Goal: Find specific page/section: Find specific page/section

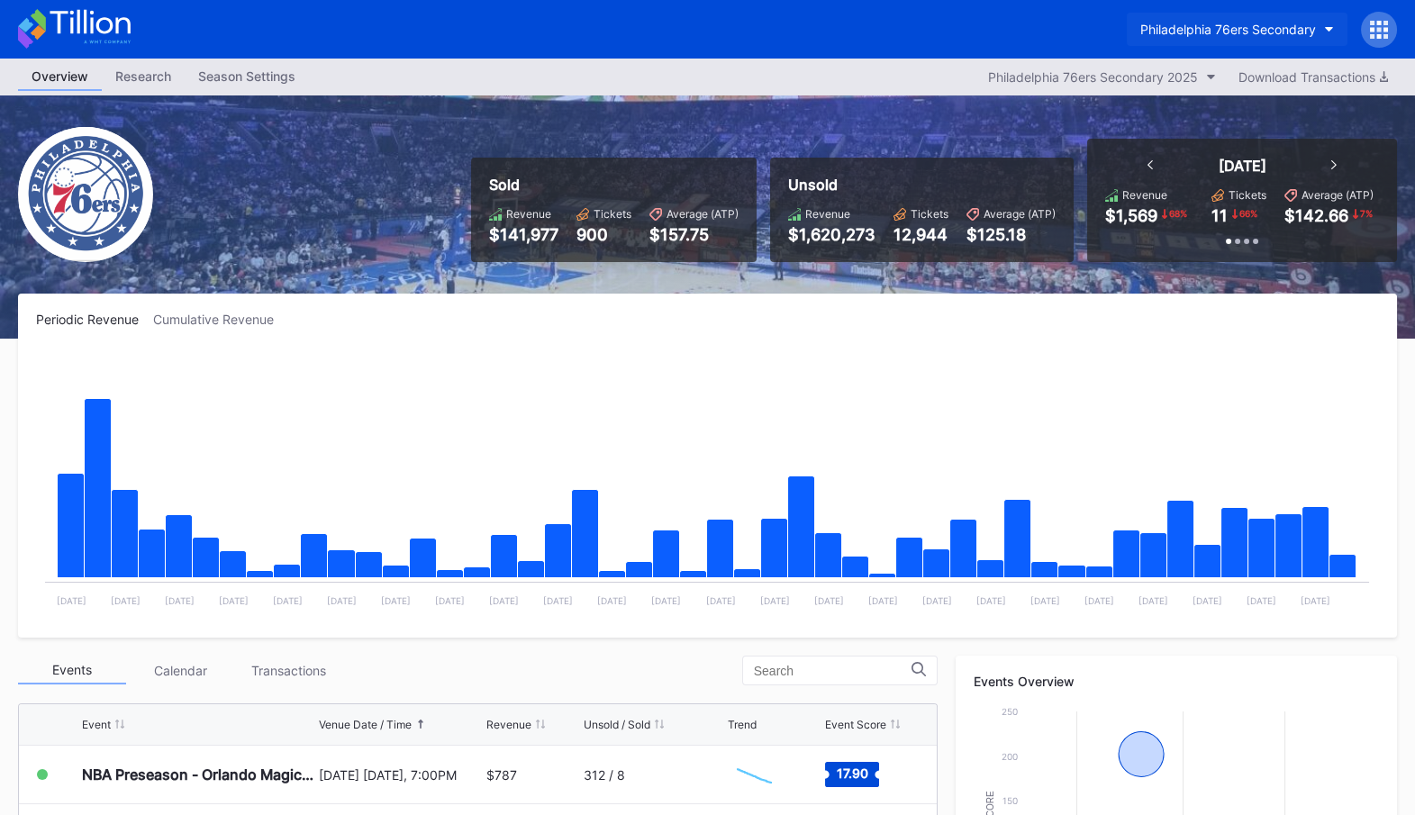
click at [1275, 23] on div "Philadelphia 76ers Secondary" at bounding box center [1228, 29] width 176 height 15
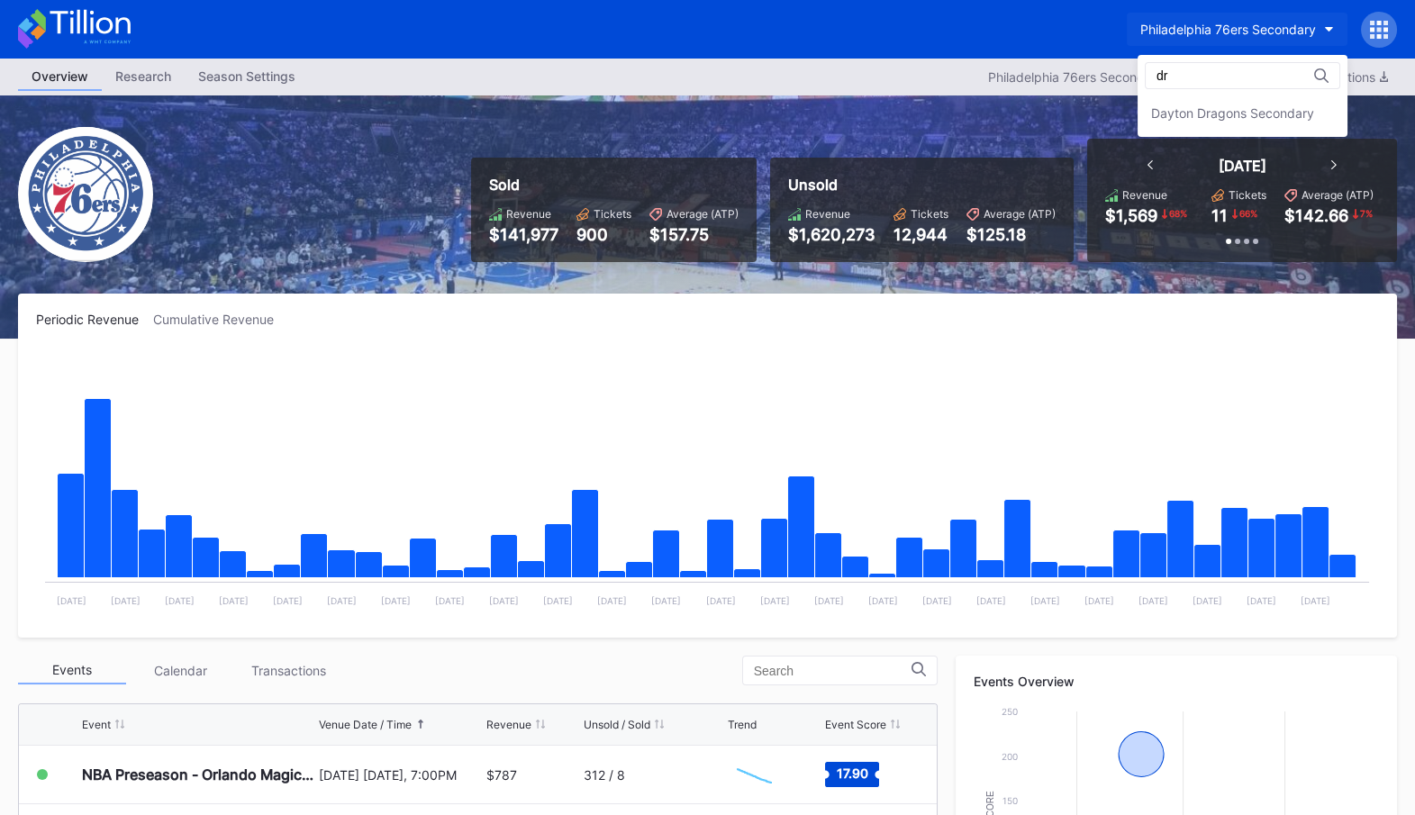
type input "d"
type input "[PERSON_NAME]"
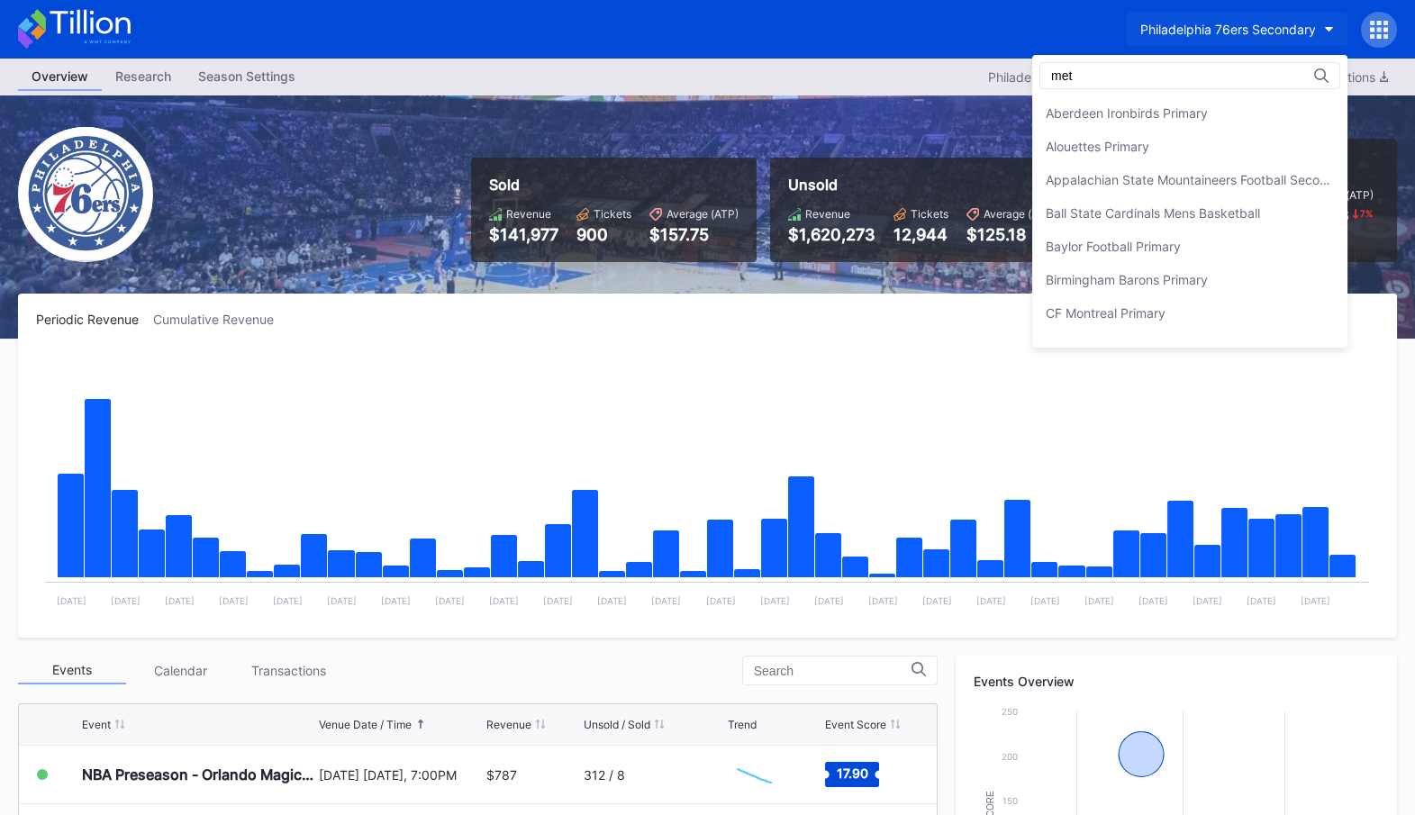
type input "mets"
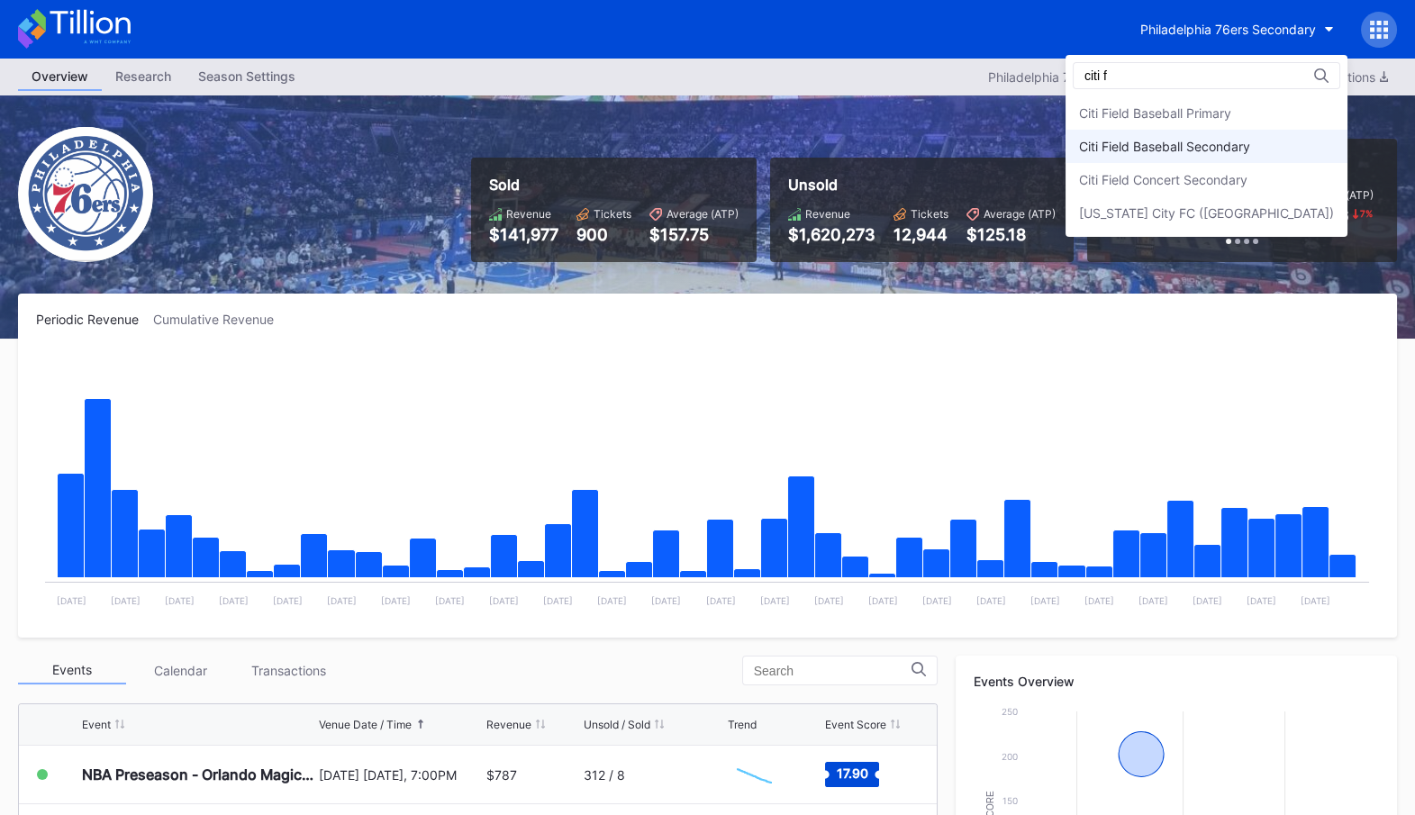
type input "citi f"
click at [1250, 148] on div "Citi Field Baseball Secondary" at bounding box center [1164, 146] width 171 height 15
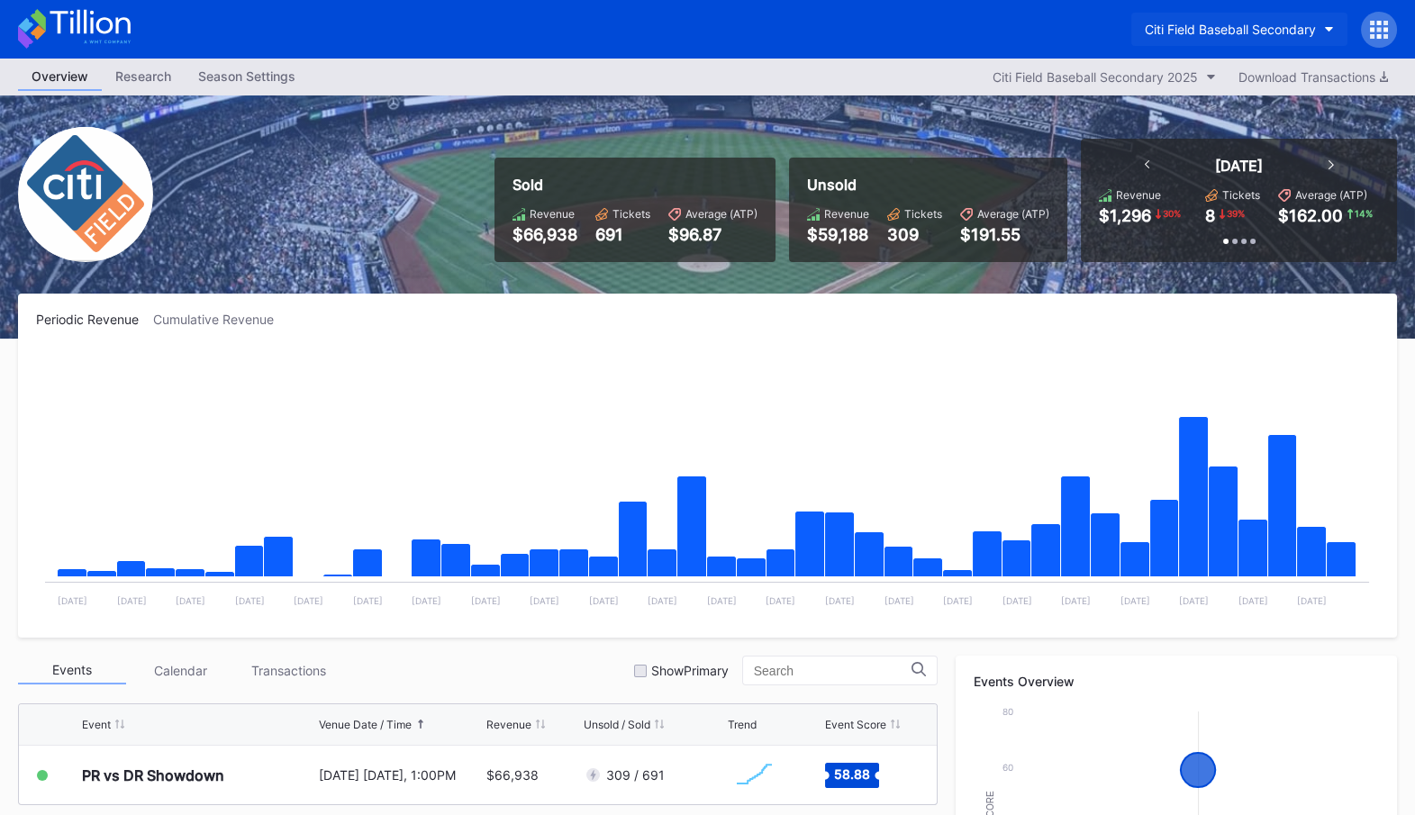
click at [1286, 40] on button "Citi Field Baseball Secondary" at bounding box center [1239, 29] width 216 height 33
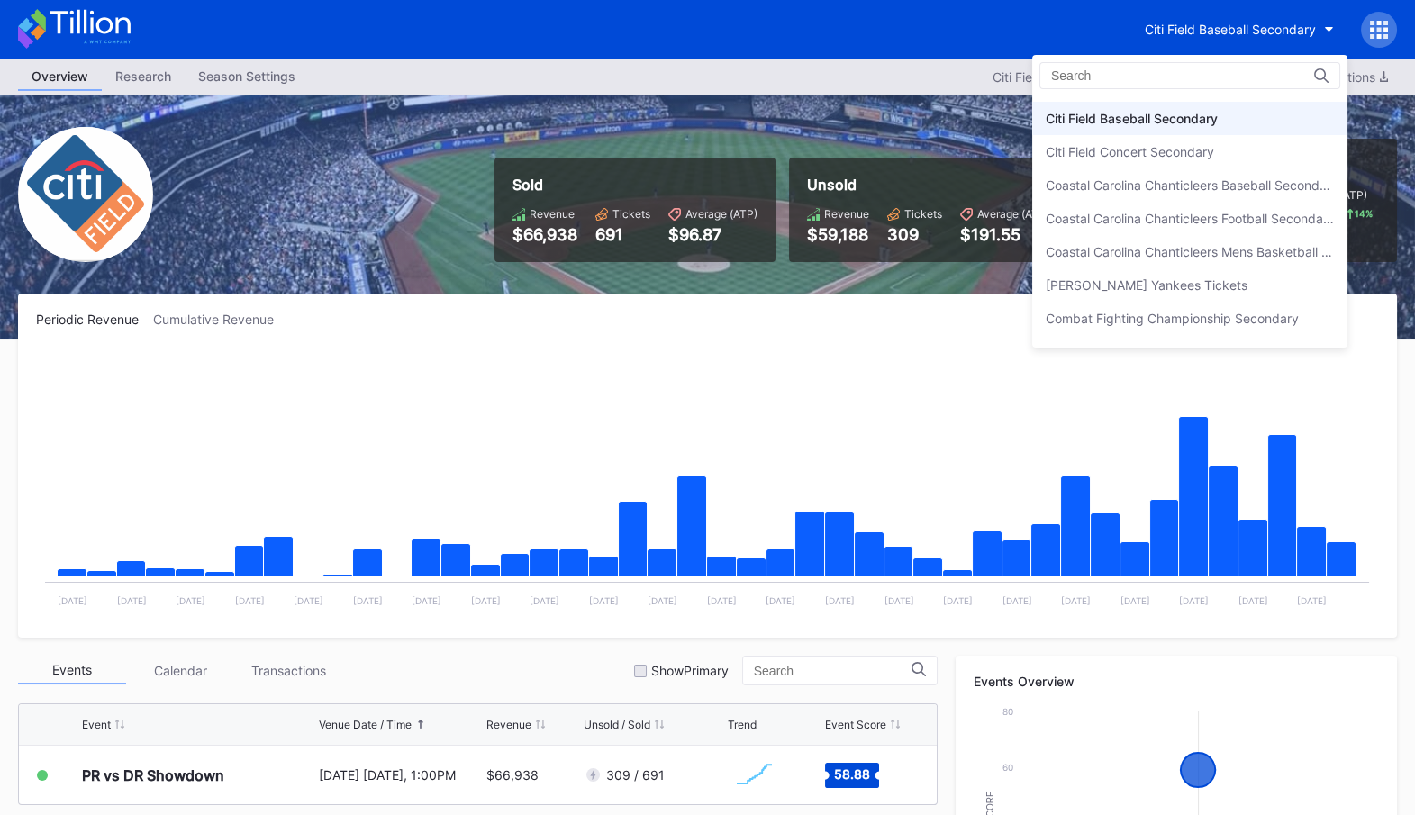
scroll to position [972, 0]
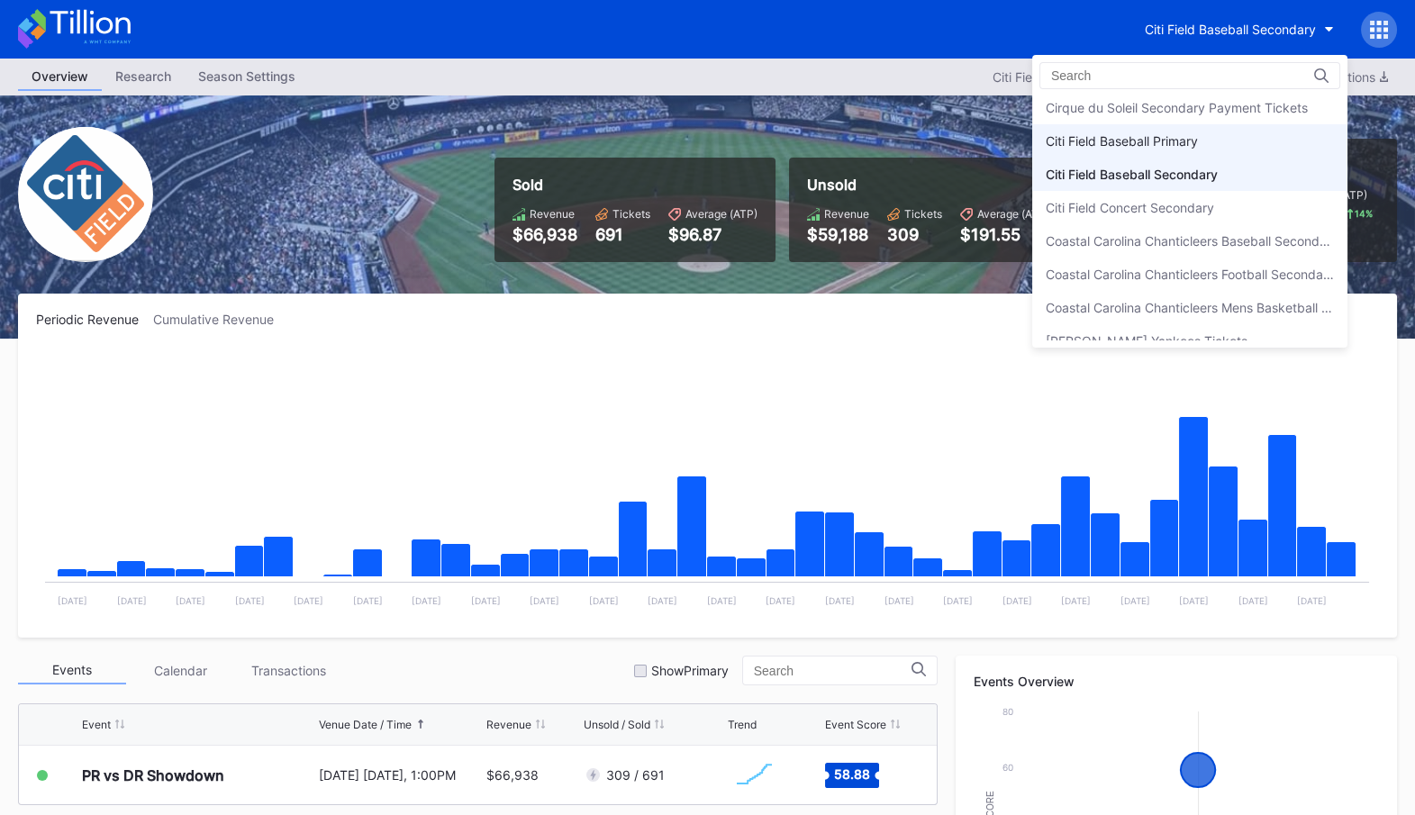
click at [1151, 137] on div "Citi Field Baseball Primary" at bounding box center [1122, 140] width 152 height 15
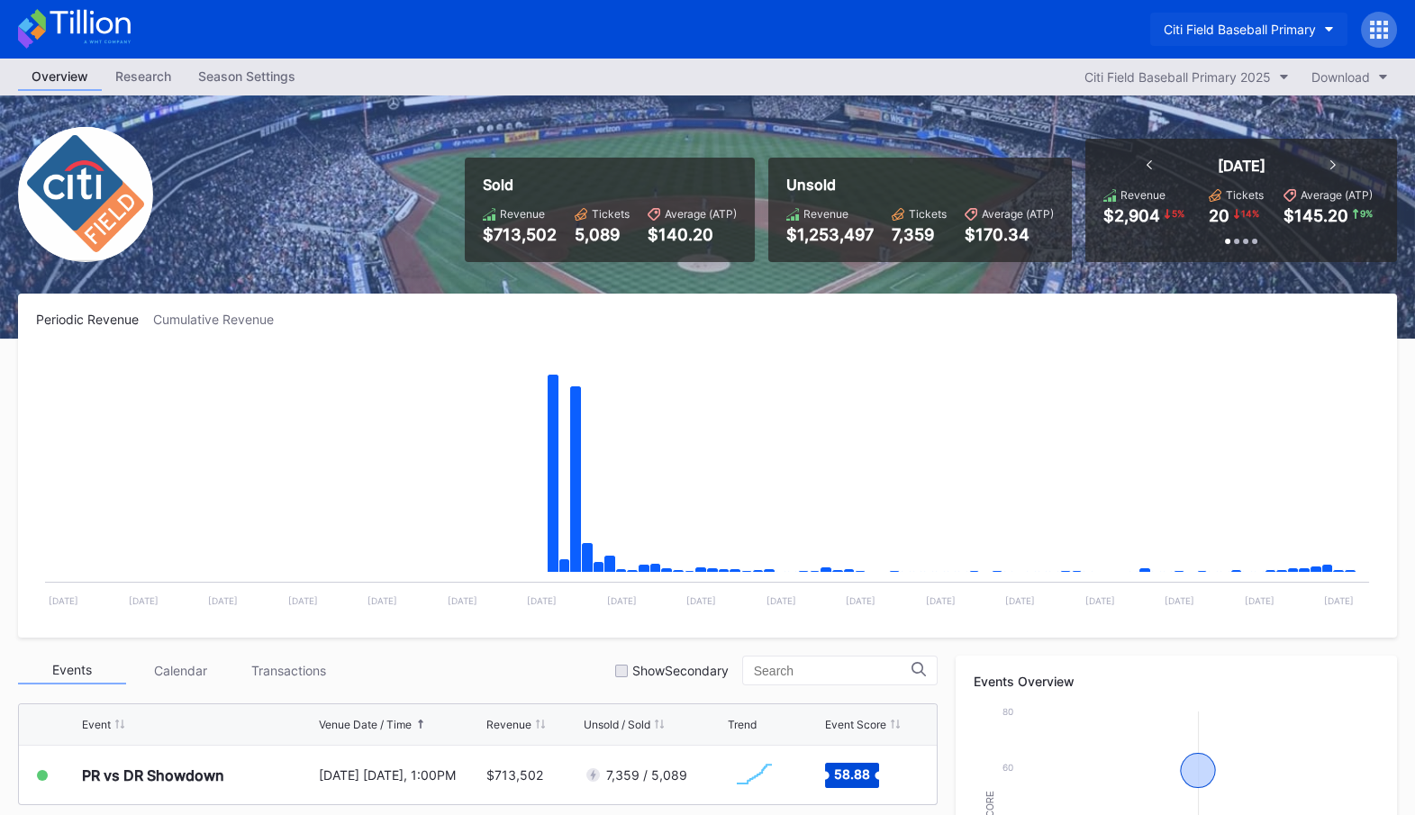
click at [1299, 30] on div "Citi Field Baseball Primary" at bounding box center [1240, 29] width 152 height 15
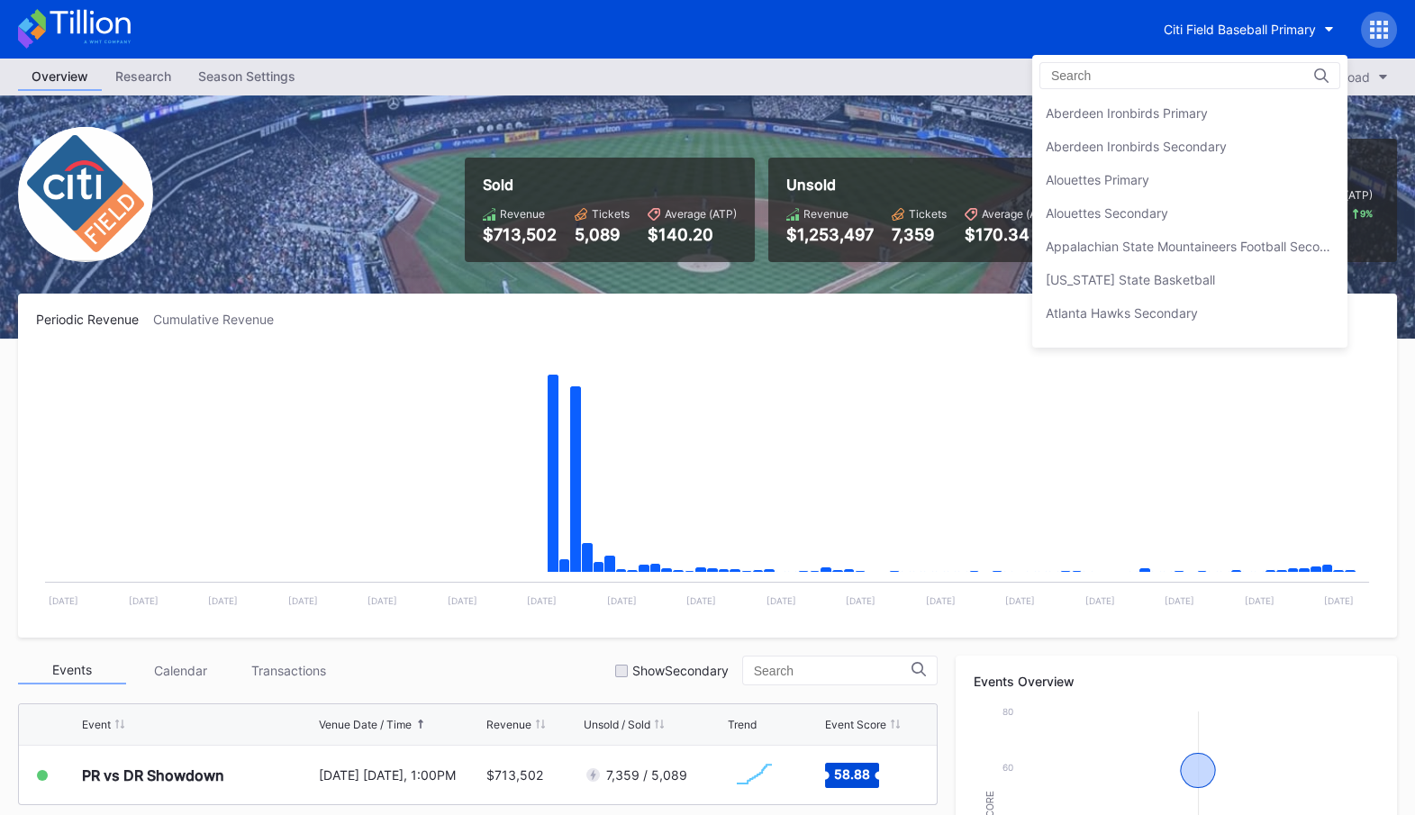
scroll to position [995, 0]
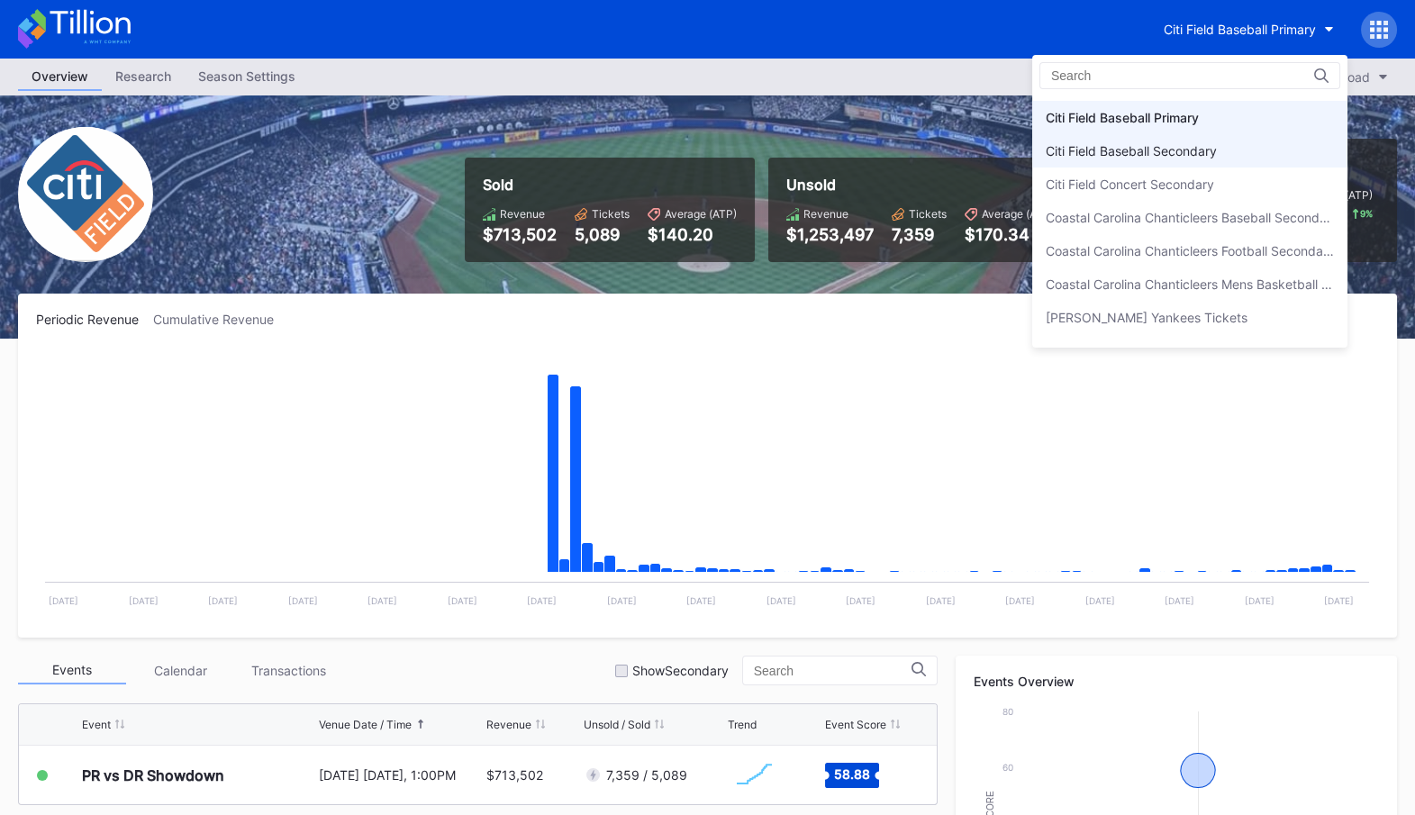
click at [1247, 144] on div "Citi Field Baseball Secondary" at bounding box center [1189, 150] width 315 height 33
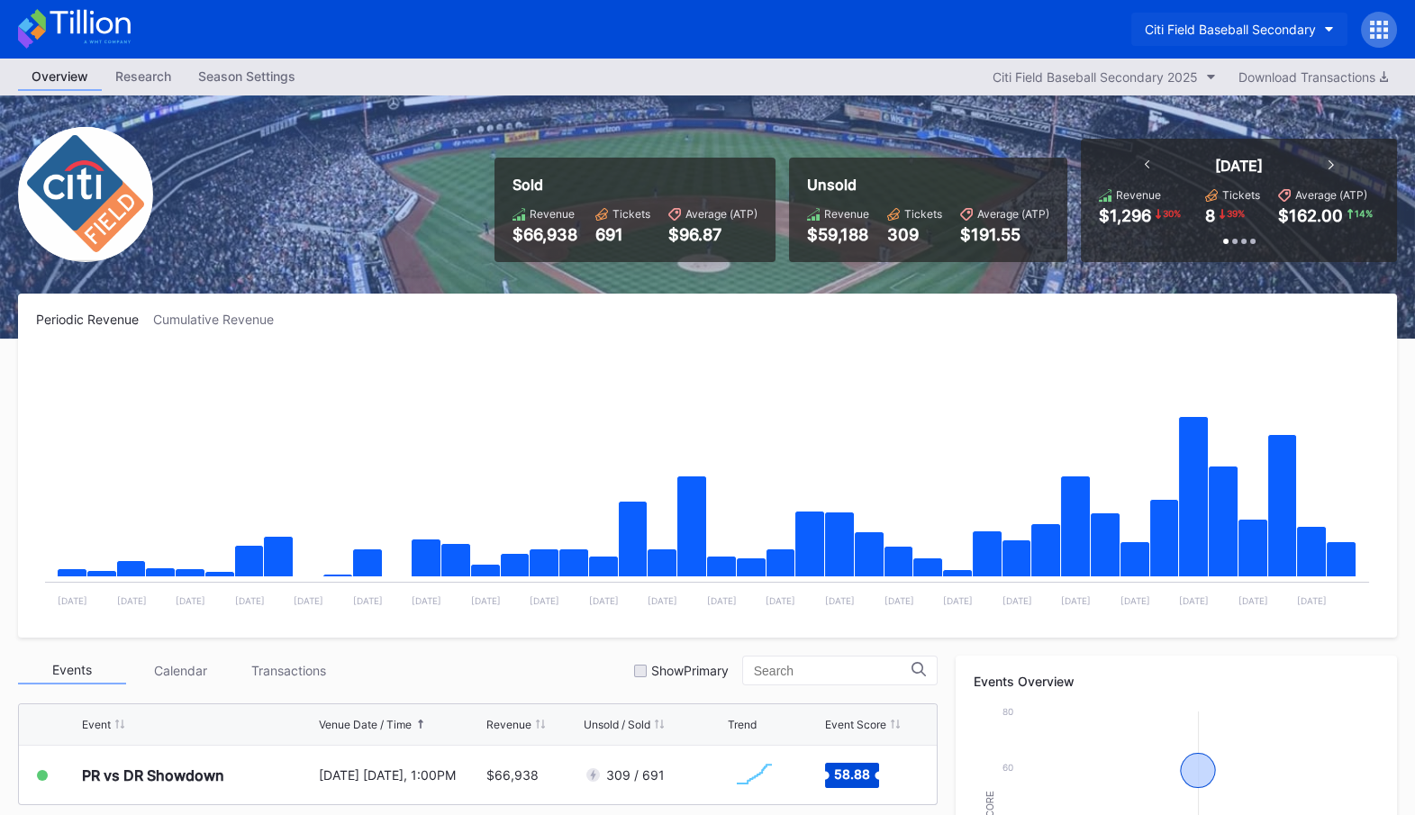
click at [1230, 27] on div "Citi Field Baseball Secondary" at bounding box center [1230, 29] width 171 height 15
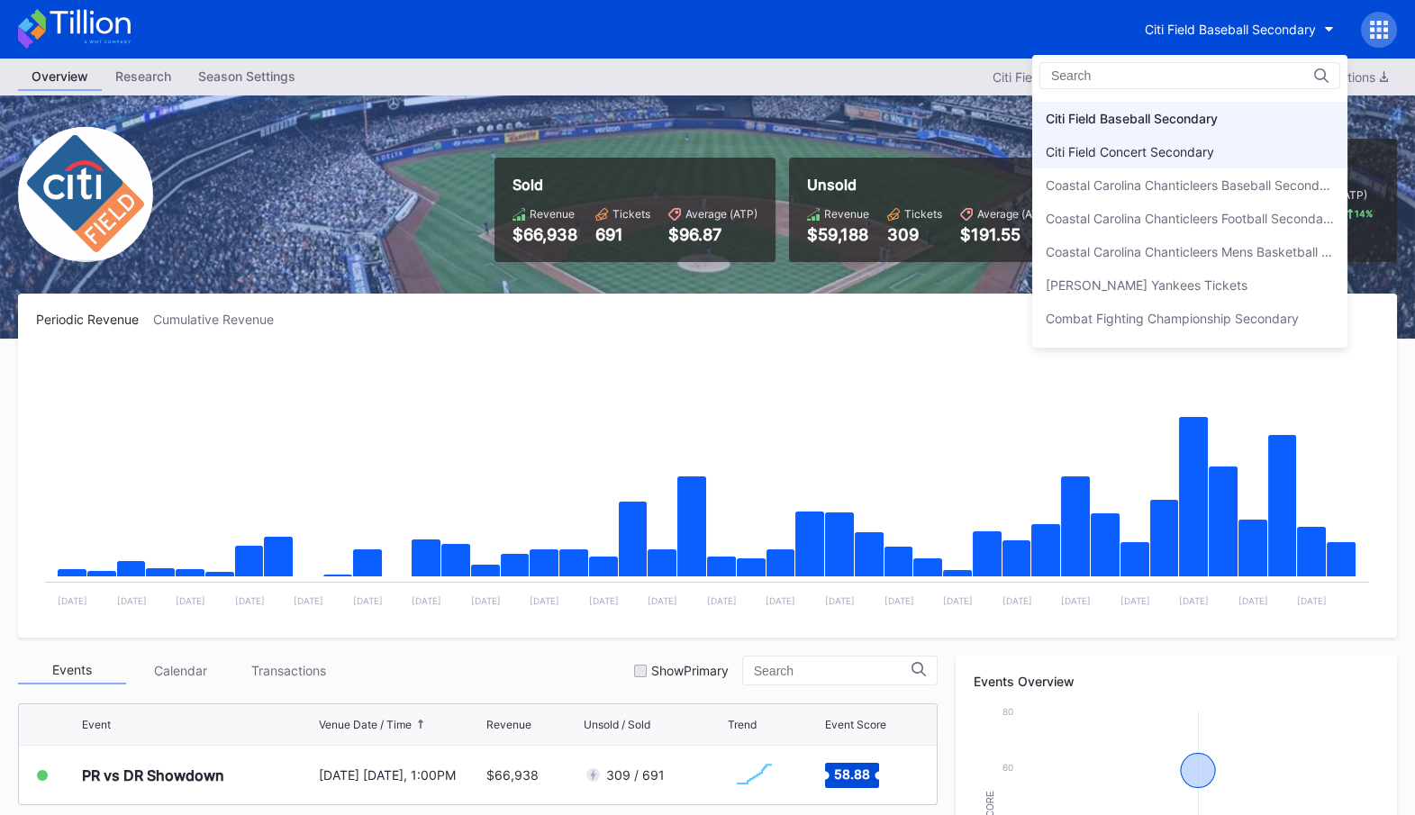
scroll to position [980, 0]
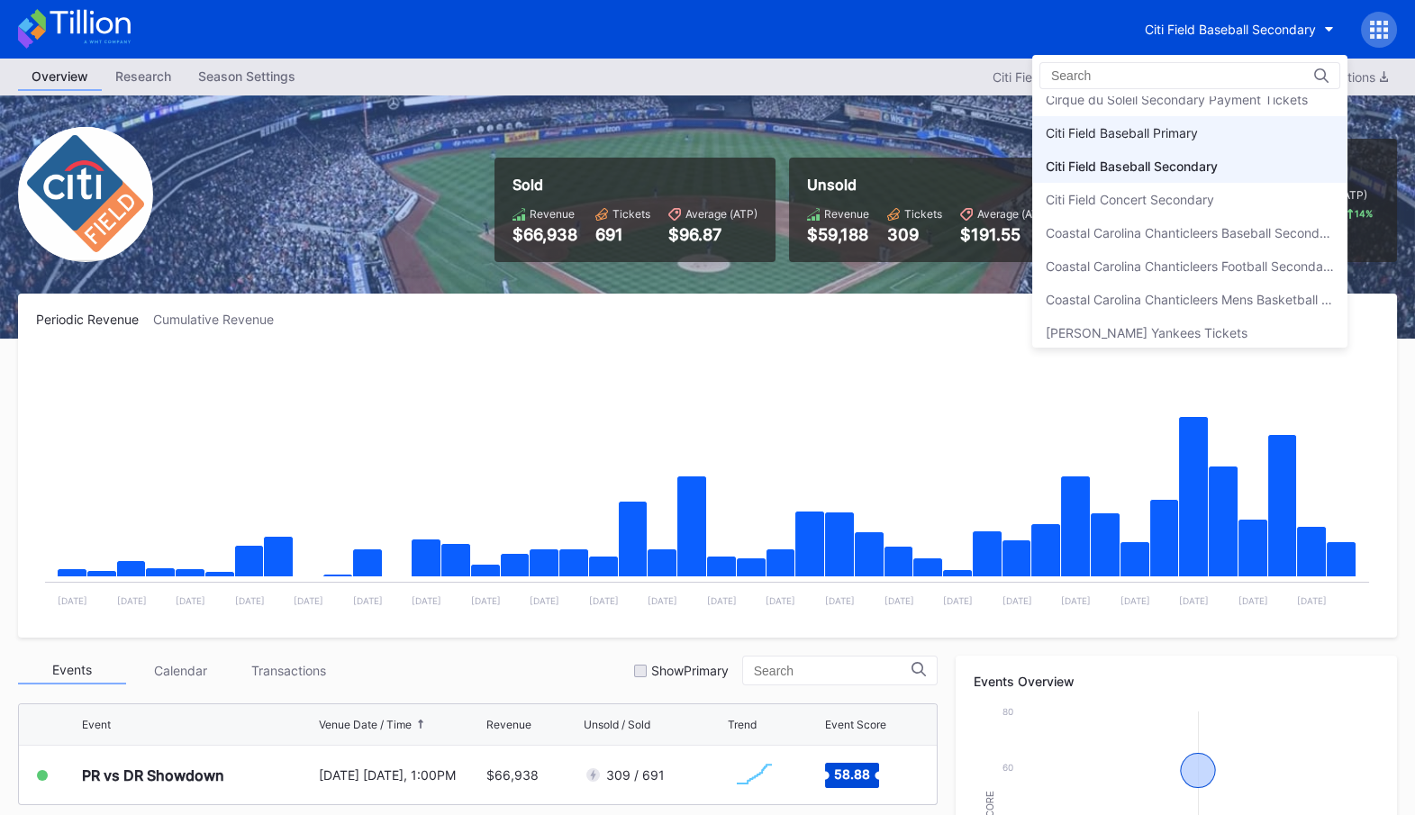
click at [1201, 121] on div "Citi Field Baseball Primary" at bounding box center [1189, 132] width 315 height 33
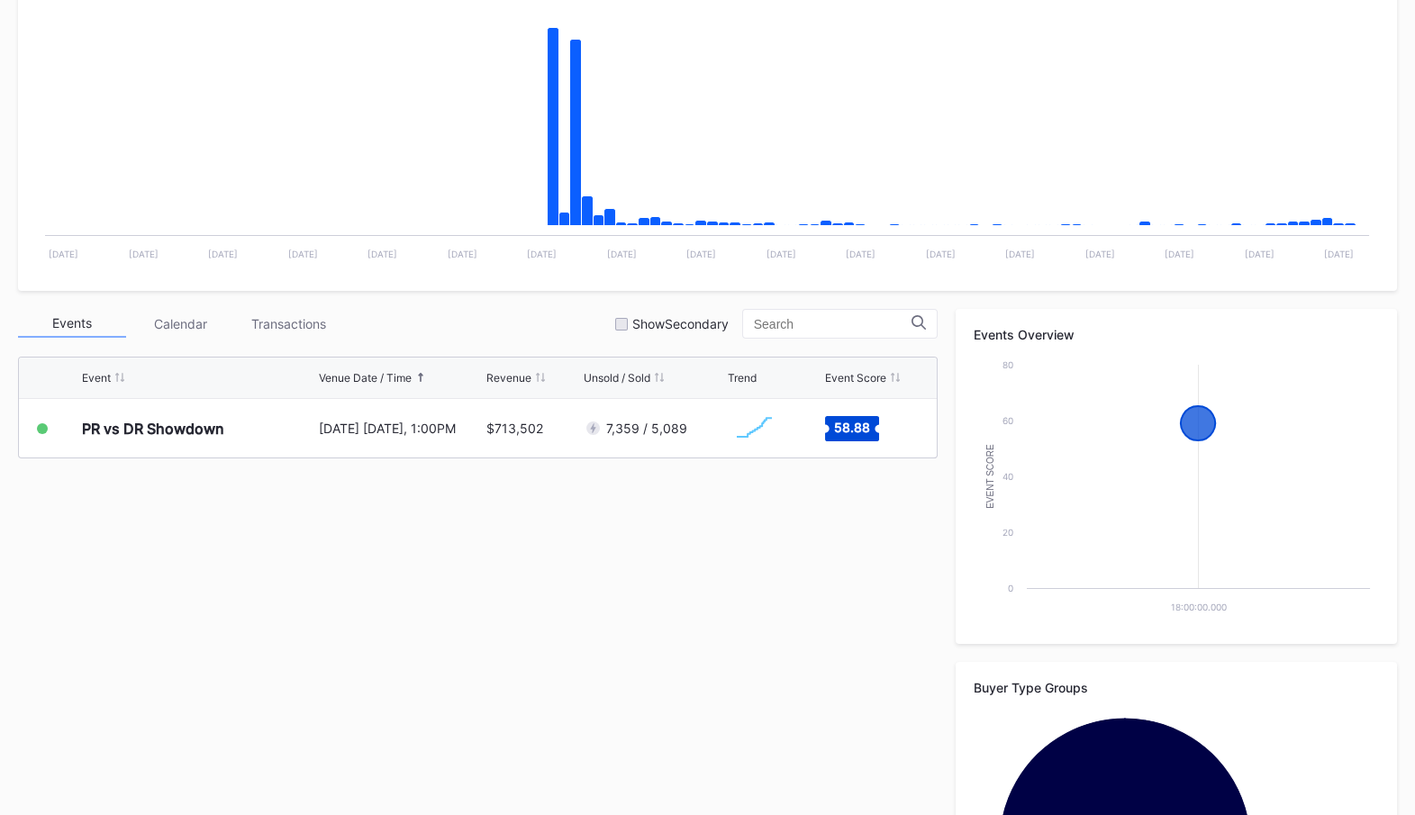
scroll to position [405, 0]
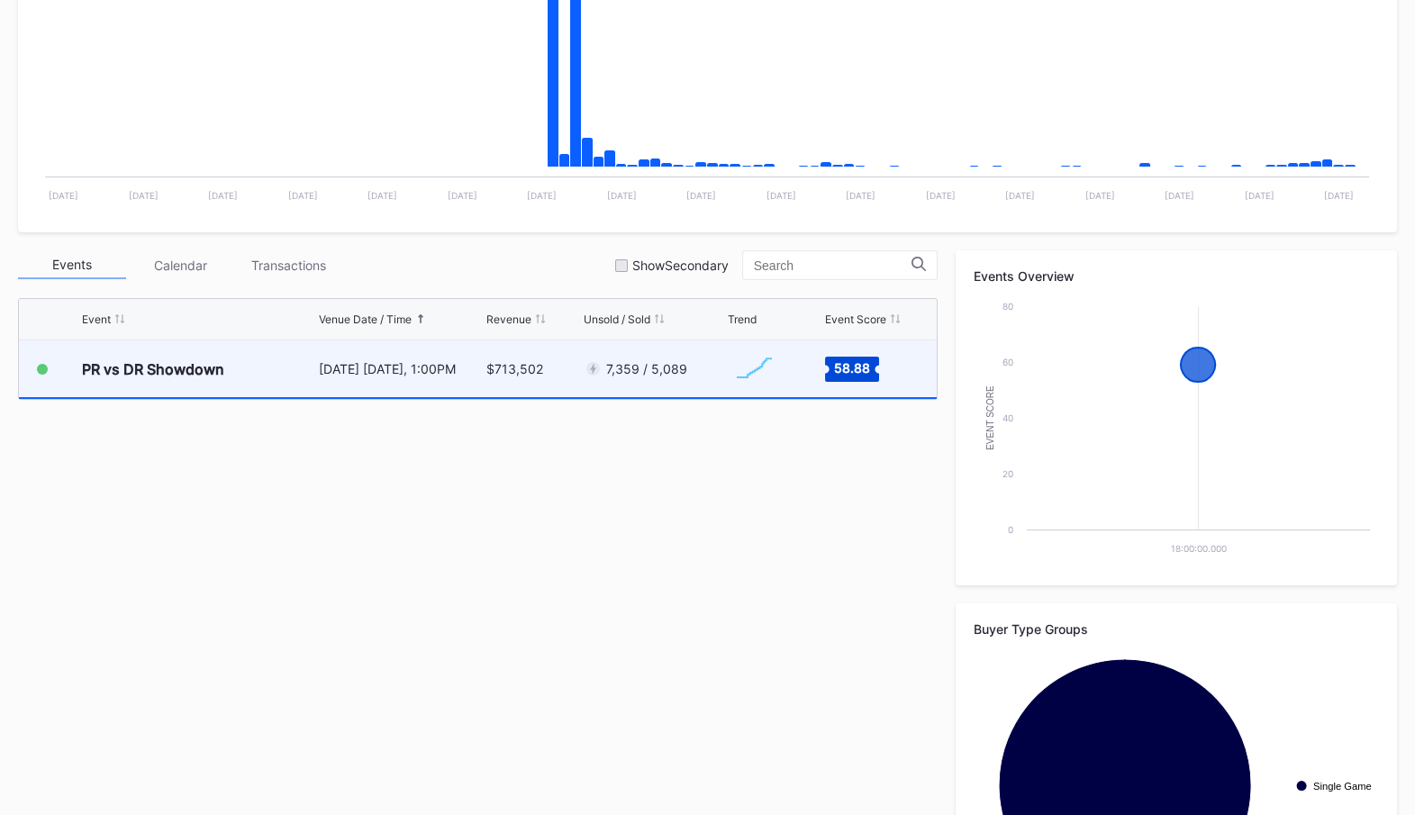
click at [452, 371] on div "[DATE] [DATE], 1:00PM" at bounding box center [400, 368] width 163 height 15
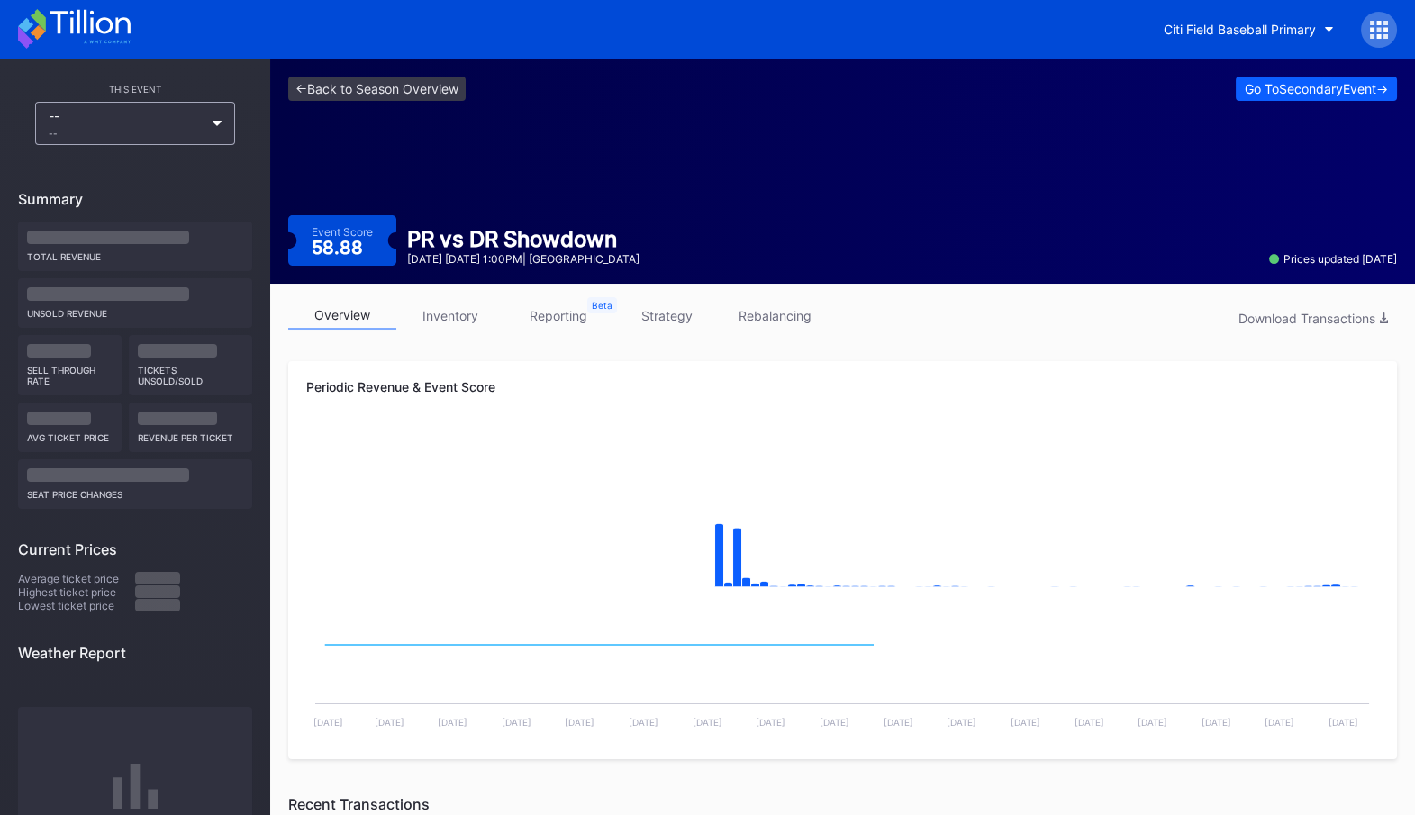
click at [465, 322] on link "inventory" at bounding box center [450, 316] width 108 height 28
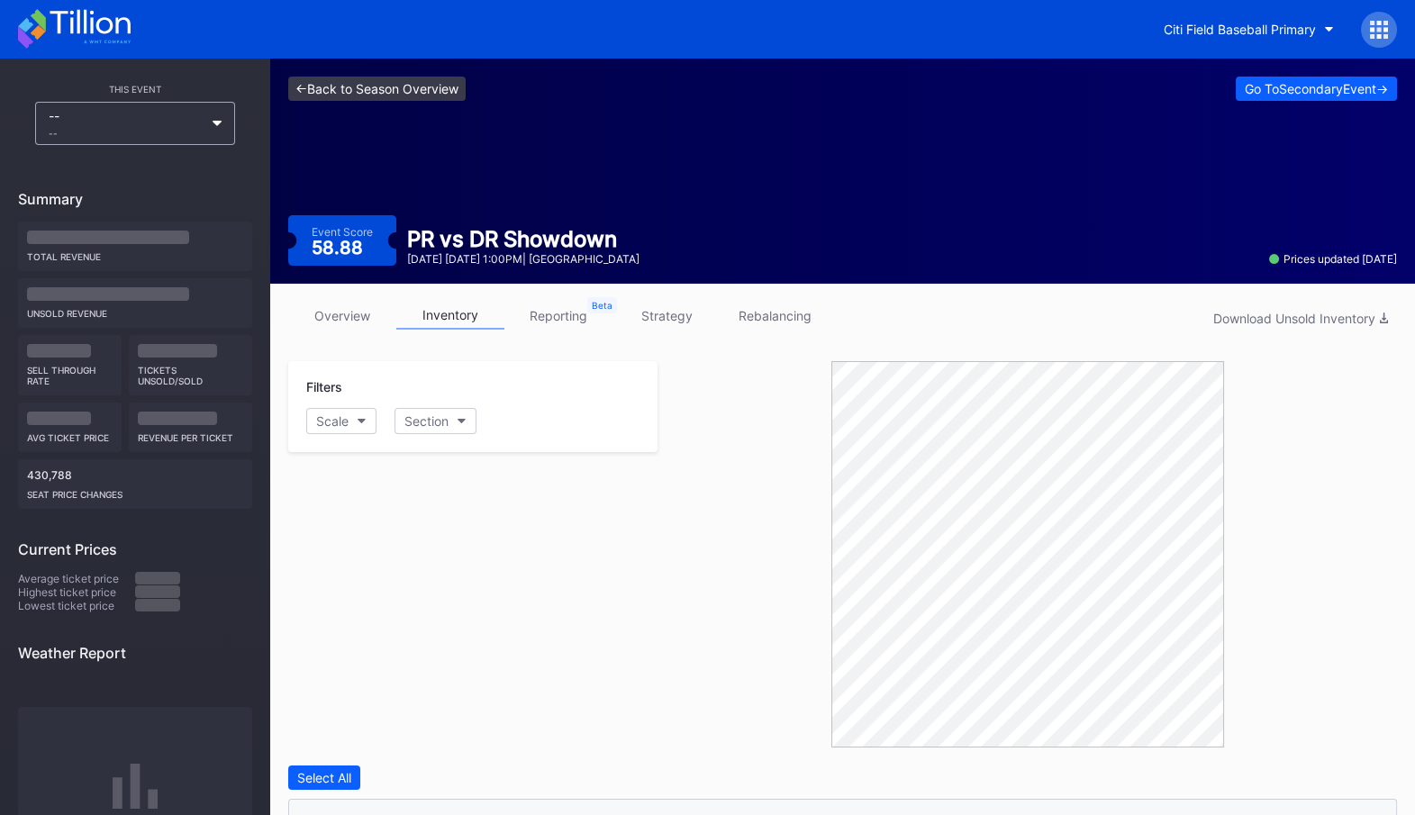
click at [435, 86] on link "<- Back to Season Overview" at bounding box center [376, 89] width 177 height 24
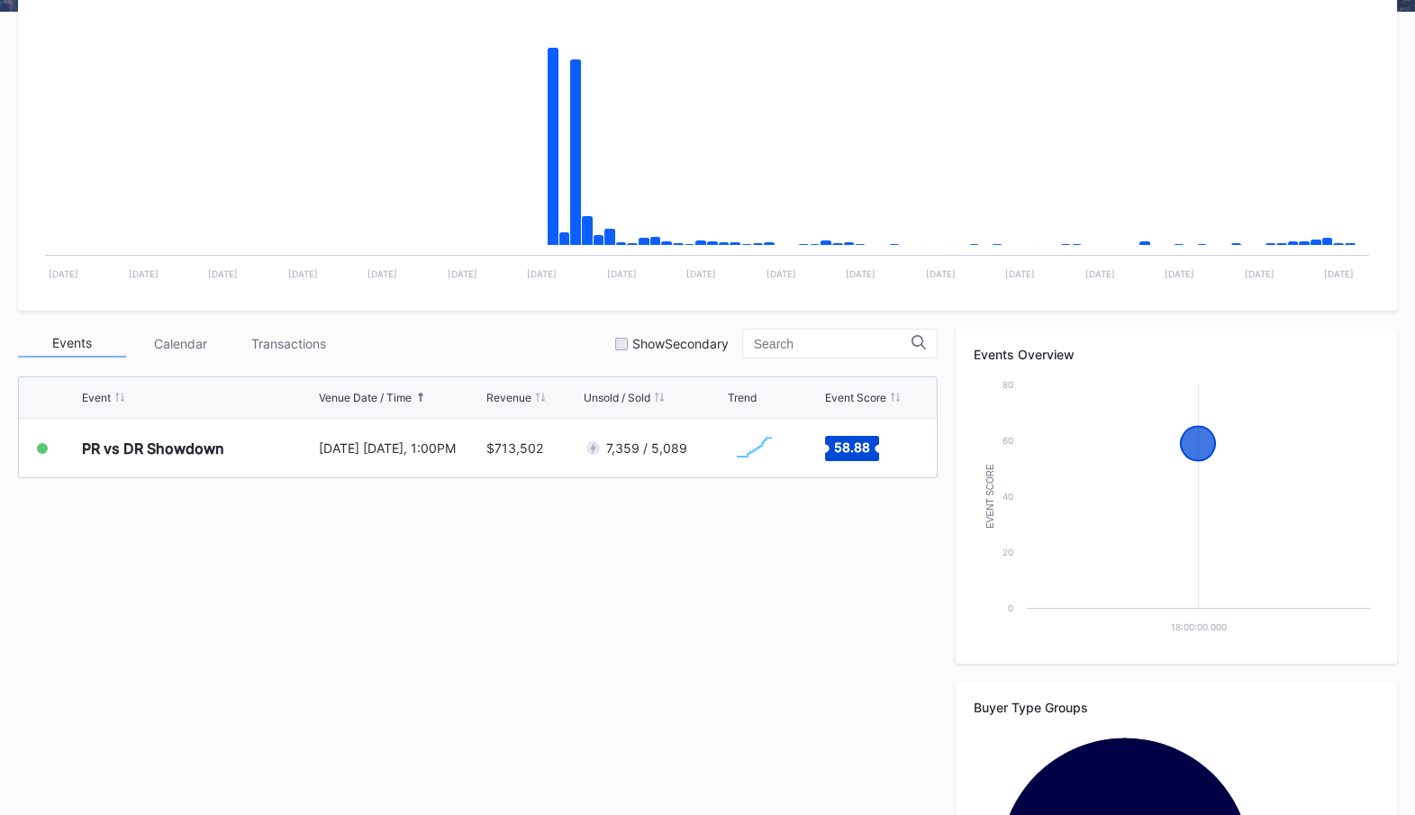
scroll to position [333, 0]
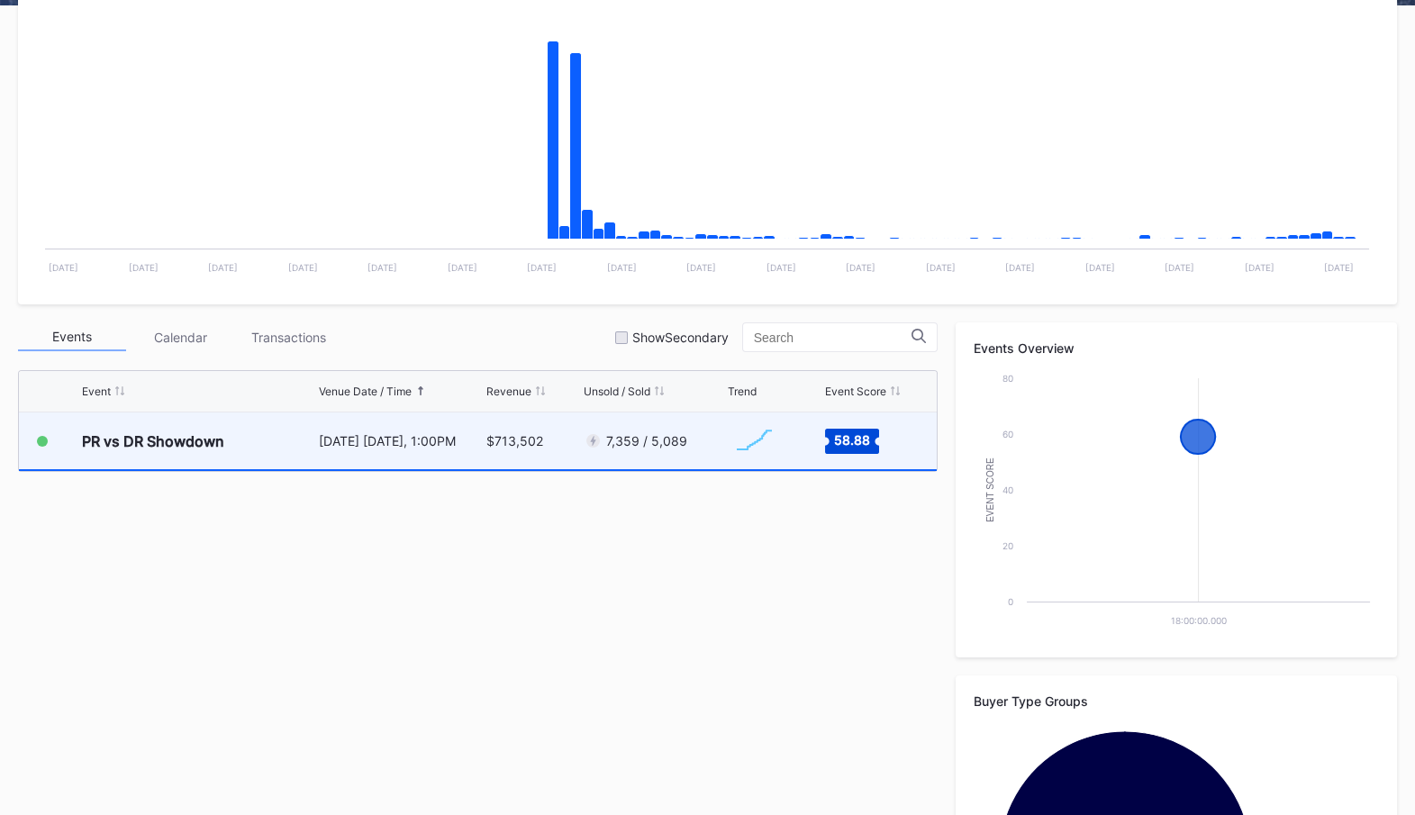
click at [323, 440] on div "[DATE] [DATE], 1:00PM" at bounding box center [400, 440] width 163 height 15
